Goal: Task Accomplishment & Management: Manage account settings

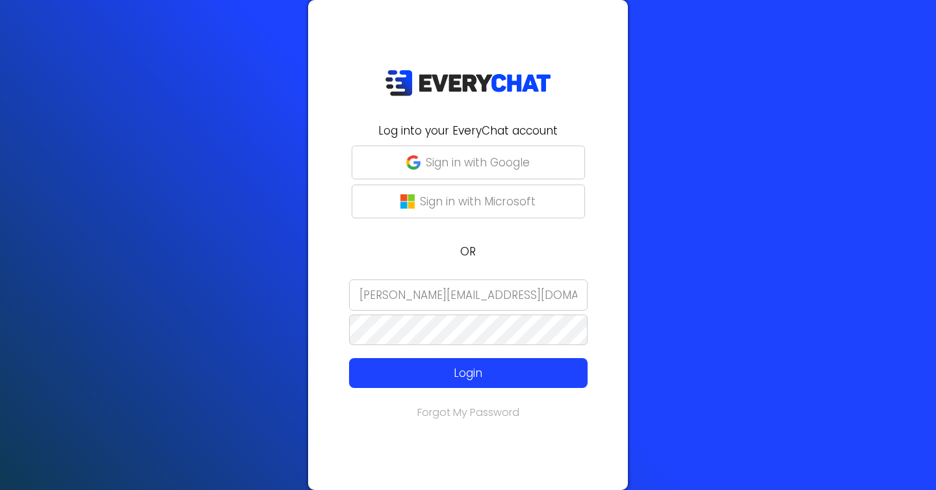
click at [316, 421] on div at bounding box center [316, 421] width 0 height 0
click at [434, 290] on input "[PERSON_NAME][EMAIL_ADDRESS][DOMAIN_NAME]" at bounding box center [468, 295] width 239 height 31
click at [415, 297] on input "green" at bounding box center [468, 295] width 239 height 31
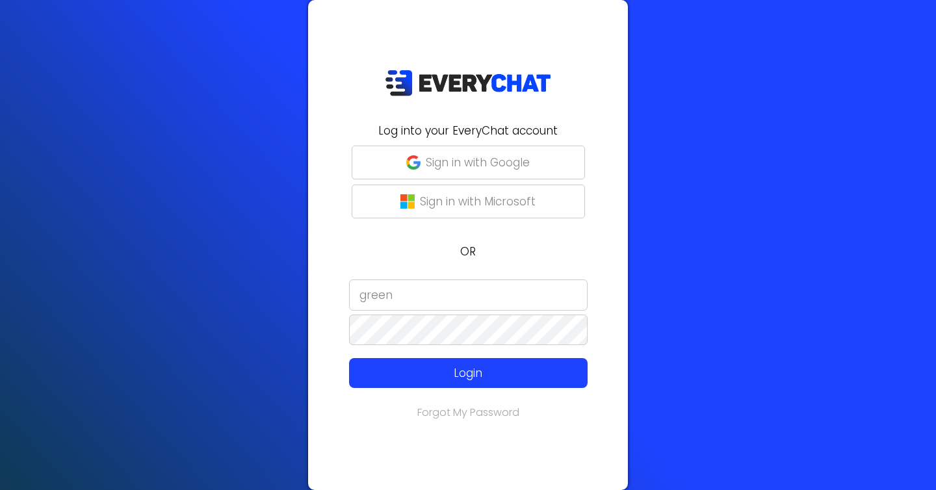
click at [415, 297] on input "green" at bounding box center [468, 295] width 239 height 31
type input "gard"
click at [390, 298] on input "gard" at bounding box center [468, 295] width 239 height 31
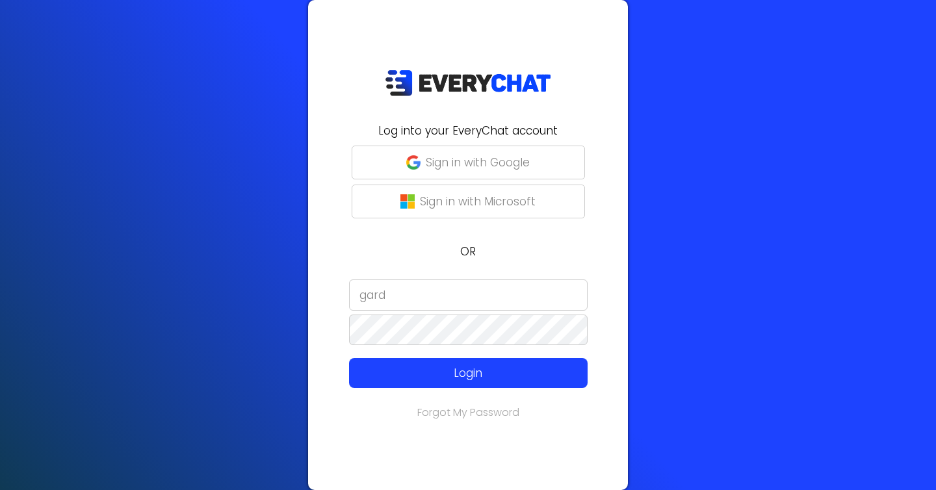
click at [390, 298] on input "gard" at bounding box center [468, 295] width 239 height 31
click at [688, 268] on div "Log into your EveryChat account Sign in with Google Sign in with Microsoft OR L…" at bounding box center [468, 245] width 936 height 490
click at [624, 122] on div "Log into your EveryChat account Sign in with Google Sign in with Microsoft OR L…" at bounding box center [468, 245] width 320 height 490
click at [316, 421] on div at bounding box center [316, 421] width 0 height 0
type input "[EMAIL_ADDRESS][DOMAIN_NAME]"
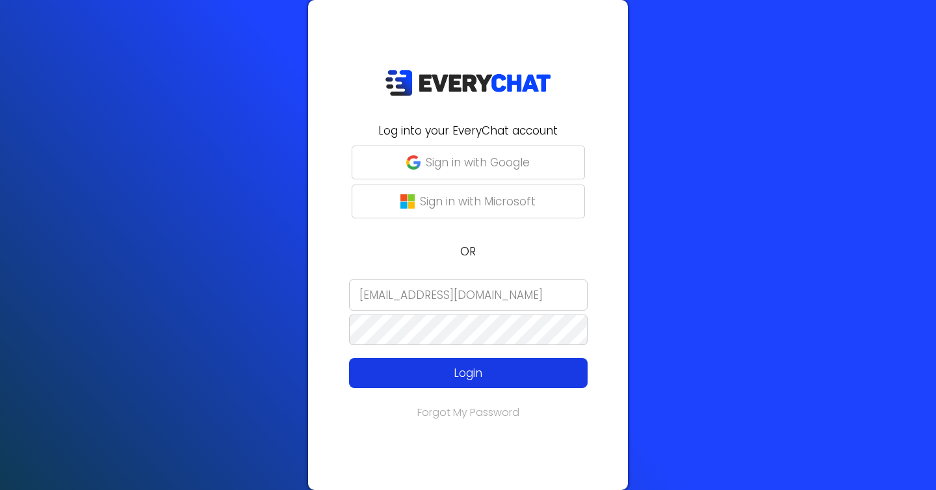
click at [447, 373] on p "Login" at bounding box center [468, 373] width 191 height 17
